Goal: Register for event/course

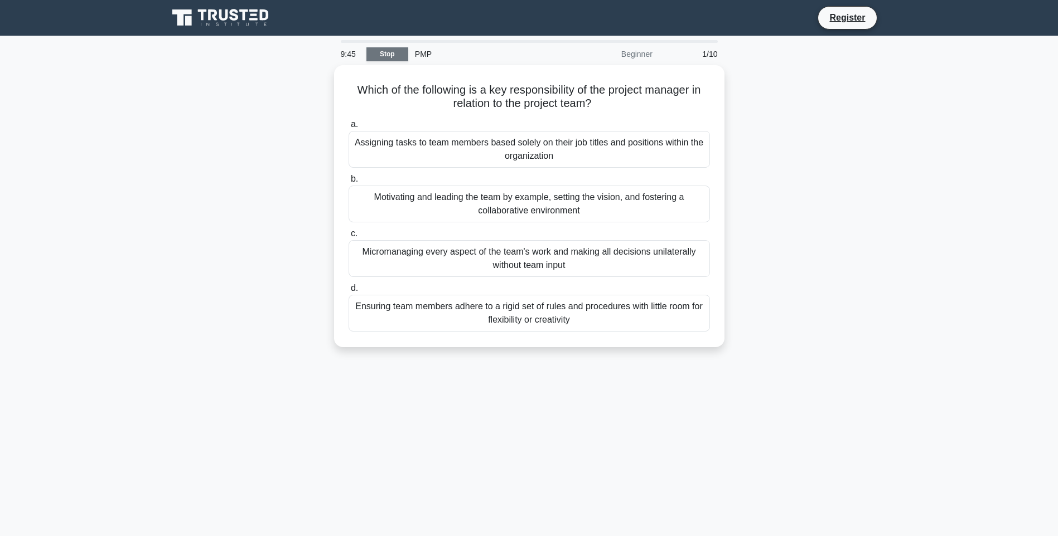
click at [398, 55] on link "Stop" at bounding box center [387, 54] width 42 height 14
